Goal: Task Accomplishment & Management: Manage account settings

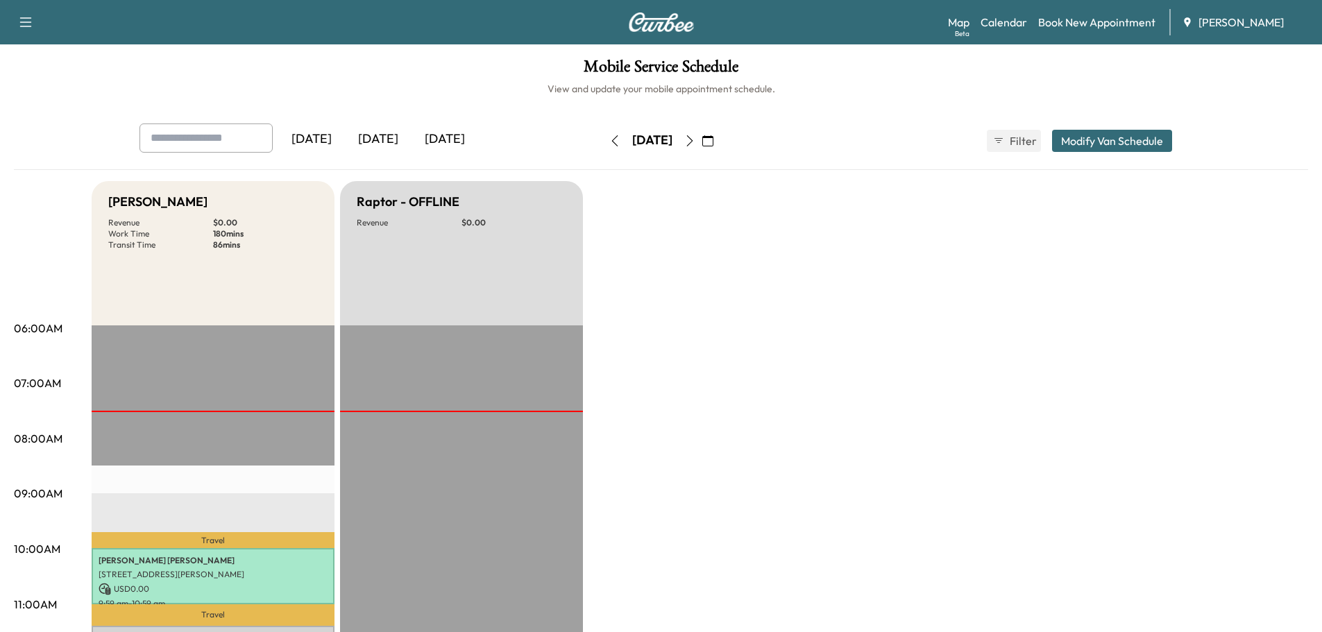
click at [696, 142] on icon "button" at bounding box center [689, 140] width 11 height 11
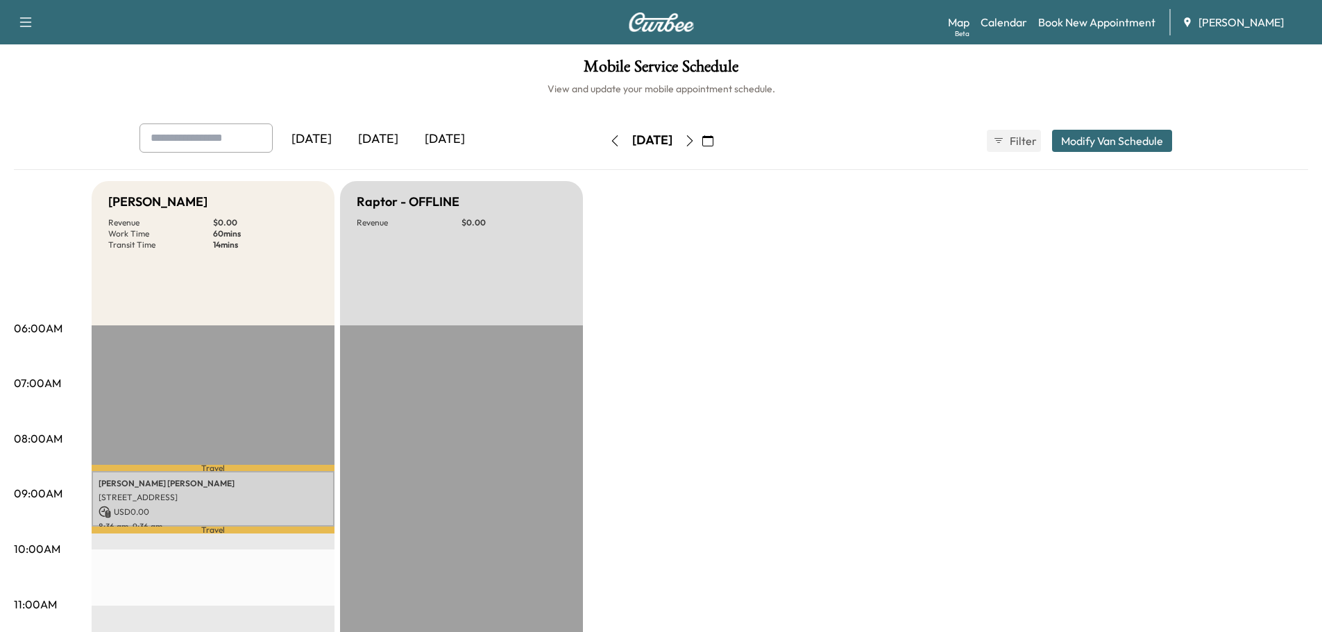
click at [612, 145] on icon "button" at bounding box center [615, 140] width 6 height 11
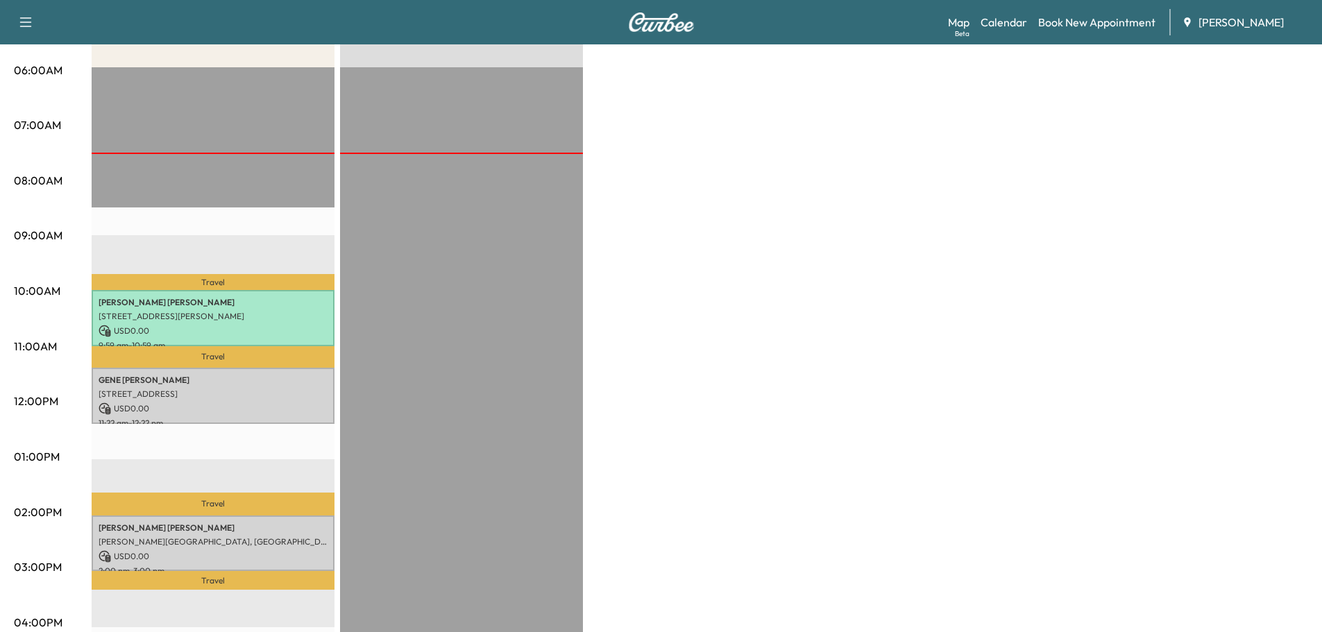
scroll to position [278, 0]
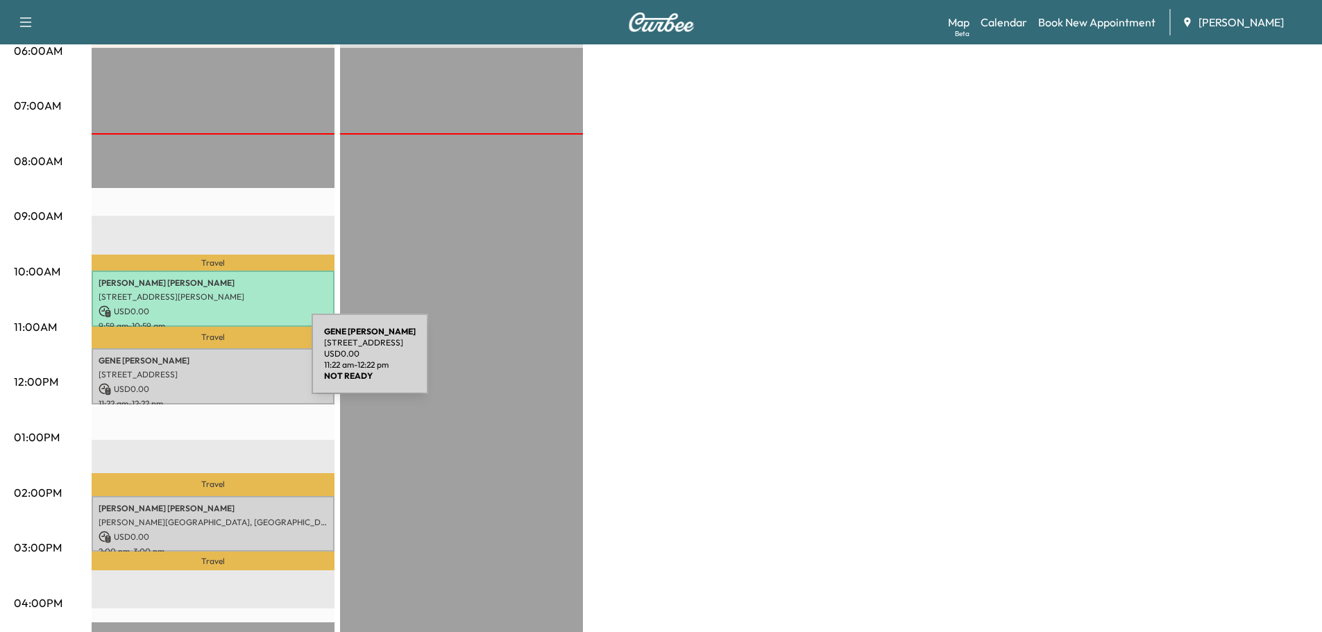
click at [208, 362] on p "[PERSON_NAME]" at bounding box center [213, 360] width 229 height 11
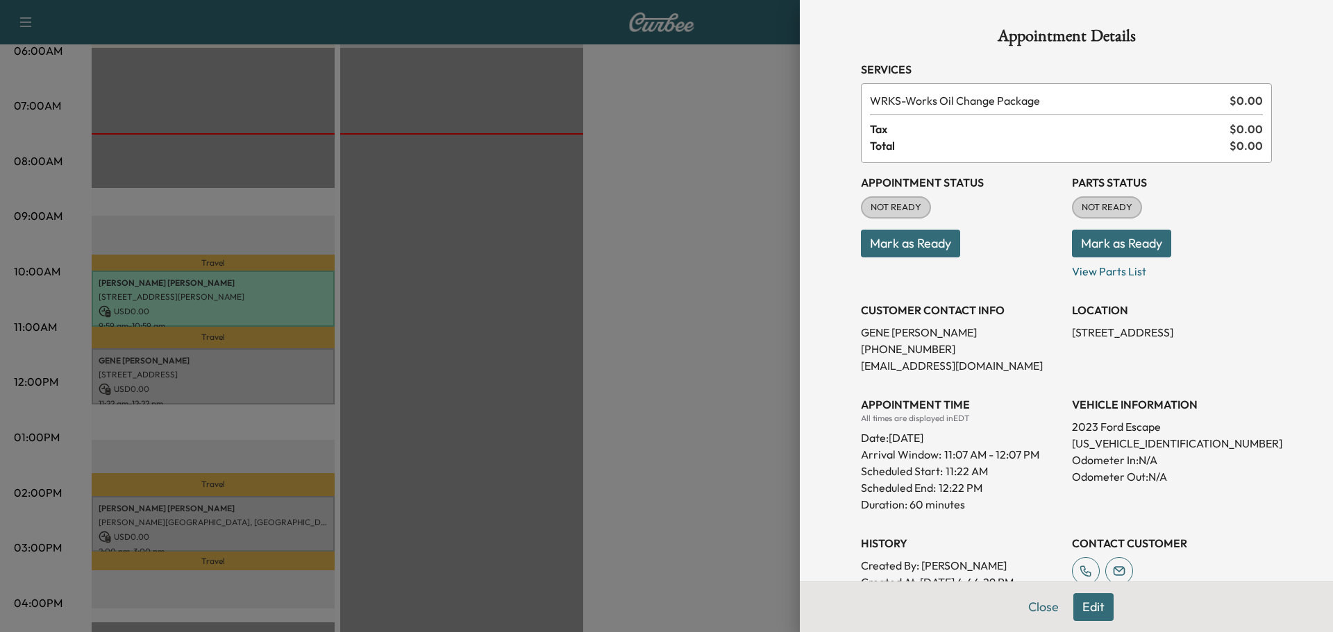
click at [928, 245] on button "Mark as Ready" at bounding box center [910, 244] width 99 height 28
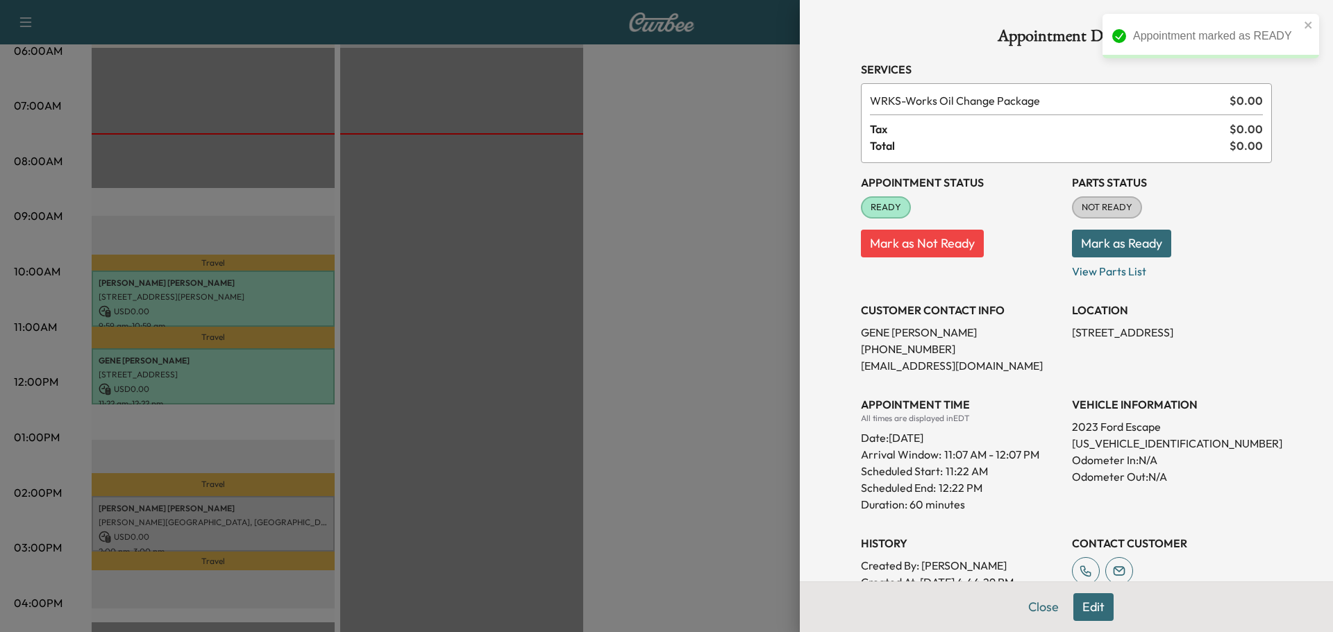
click at [1072, 439] on p "[US_VEHICLE_IDENTIFICATION_NUMBER]" at bounding box center [1172, 443] width 200 height 17
copy p "[US_VEHICLE_IDENTIFICATION_NUMBER]"
click at [241, 460] on div at bounding box center [666, 316] width 1333 height 632
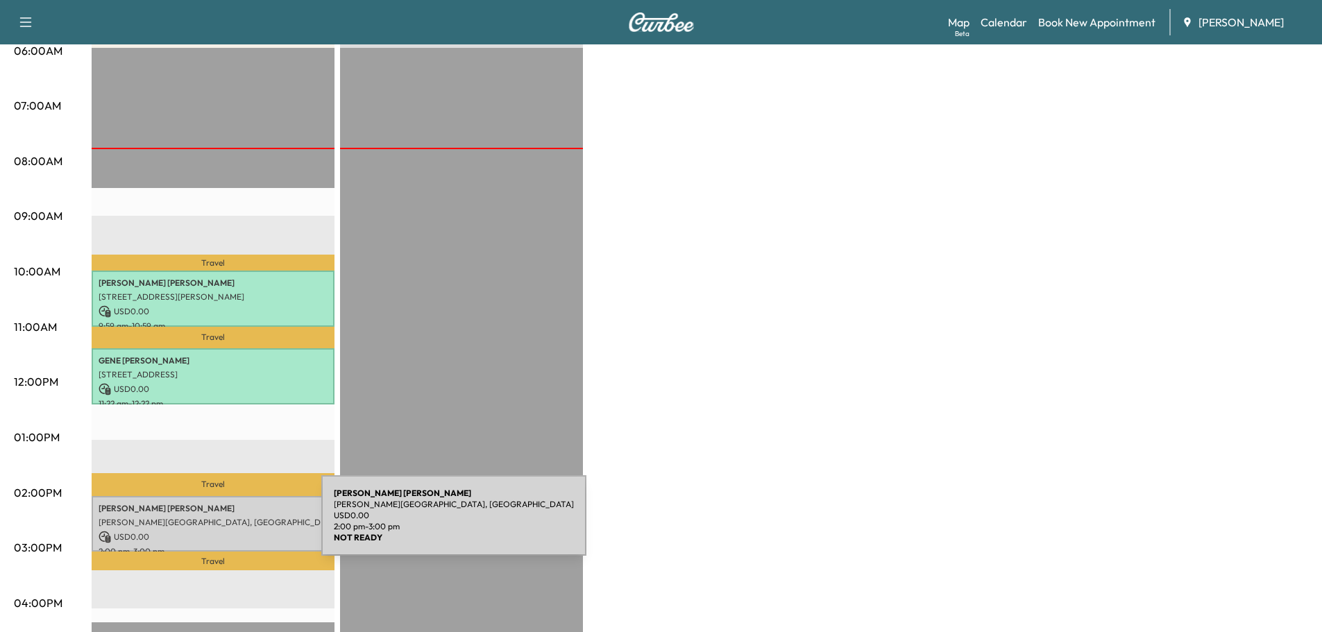
click at [217, 524] on div "[PERSON_NAME][GEOGRAPHIC_DATA][PERSON_NAME], [GEOGRAPHIC_DATA] USD 0.00 2:00 pm…" at bounding box center [213, 524] width 243 height 56
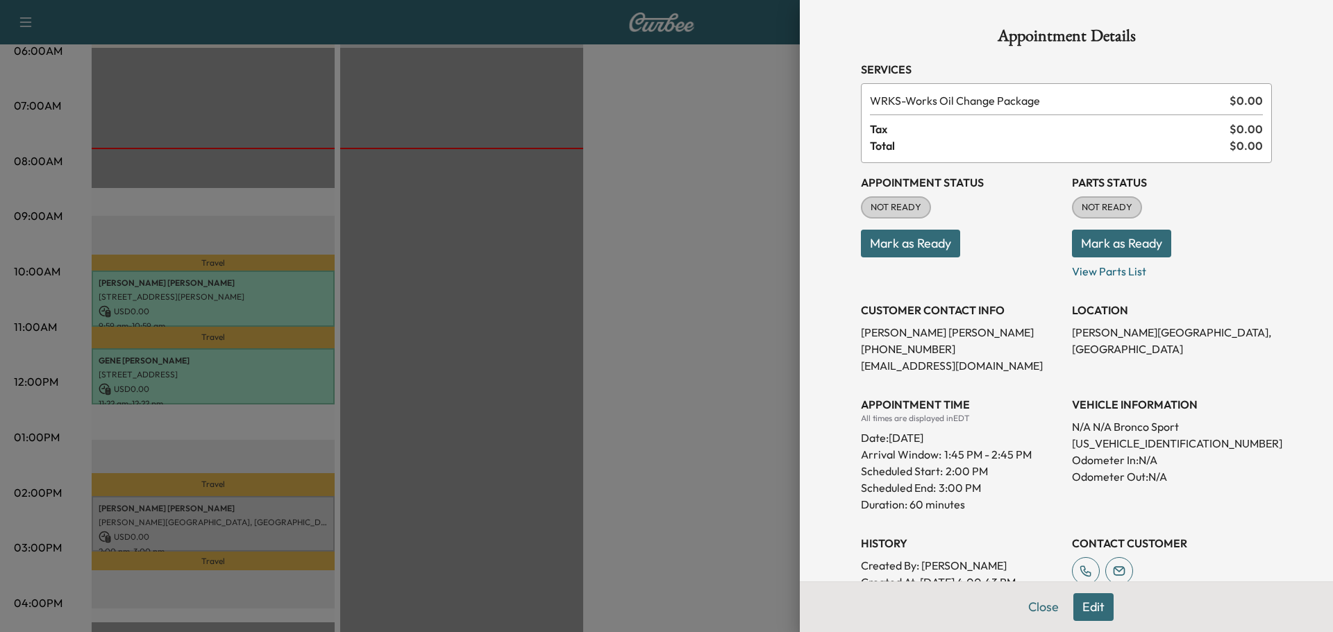
click at [1095, 443] on p "[US_VEHICLE_IDENTIFICATION_NUMBER]" at bounding box center [1172, 443] width 200 height 17
copy p "[US_VEHICLE_IDENTIFICATION_NUMBER]"
click at [932, 248] on button "Mark as Ready" at bounding box center [910, 244] width 99 height 28
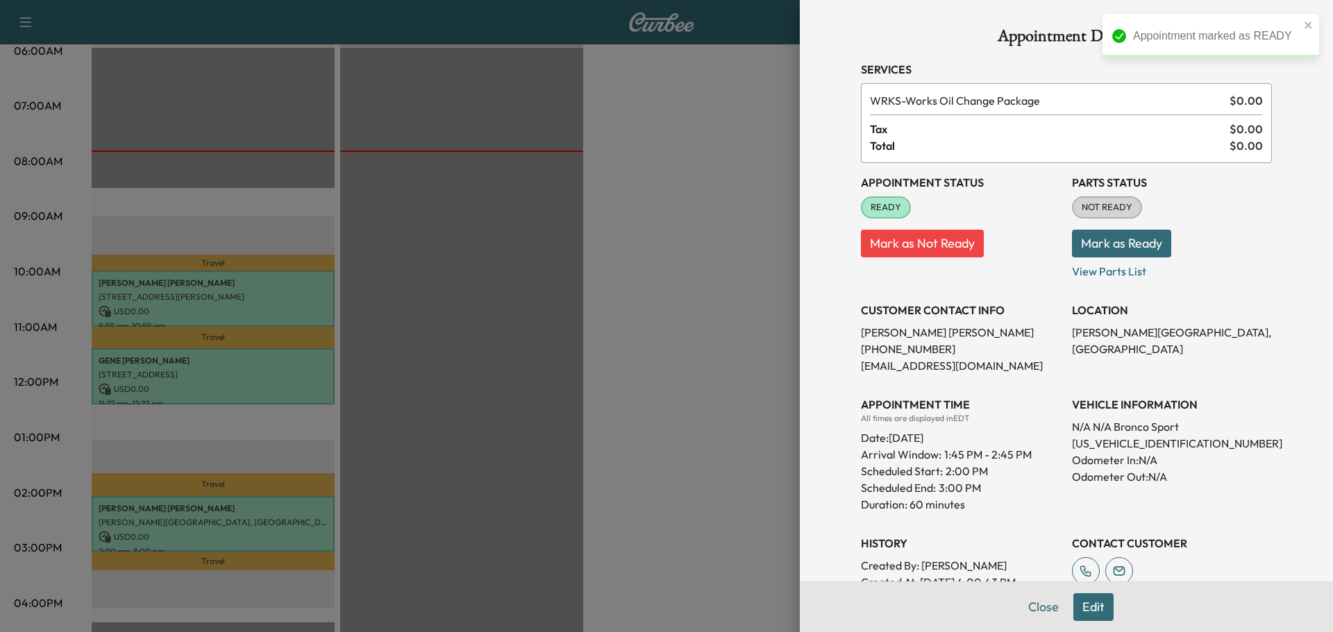
click at [549, 507] on div at bounding box center [666, 316] width 1333 height 632
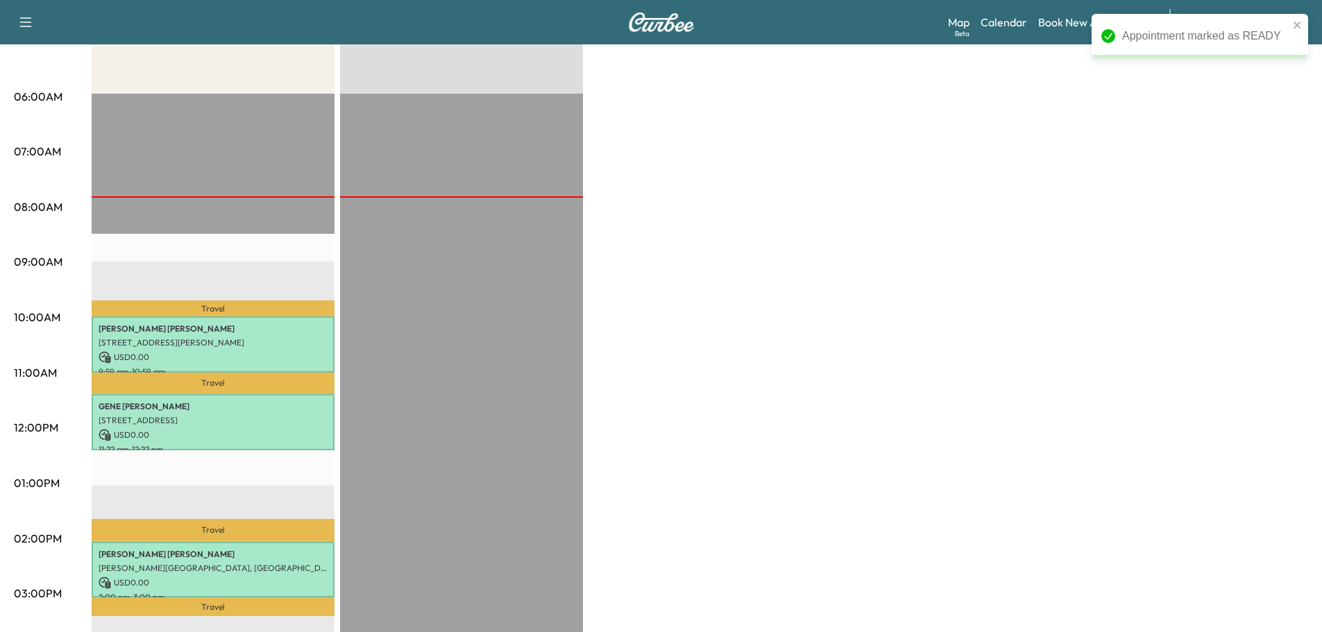
scroll to position [208, 0]
